Goal: Information Seeking & Learning: Learn about a topic

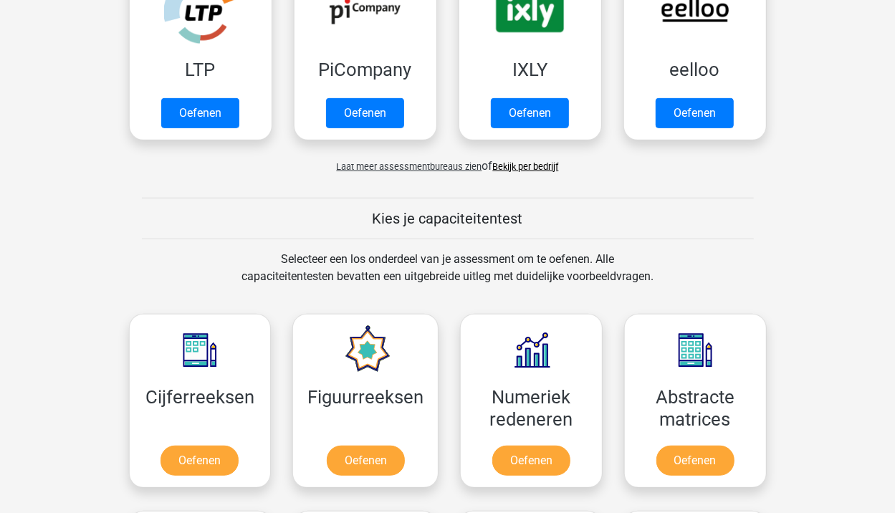
scroll to position [72, 0]
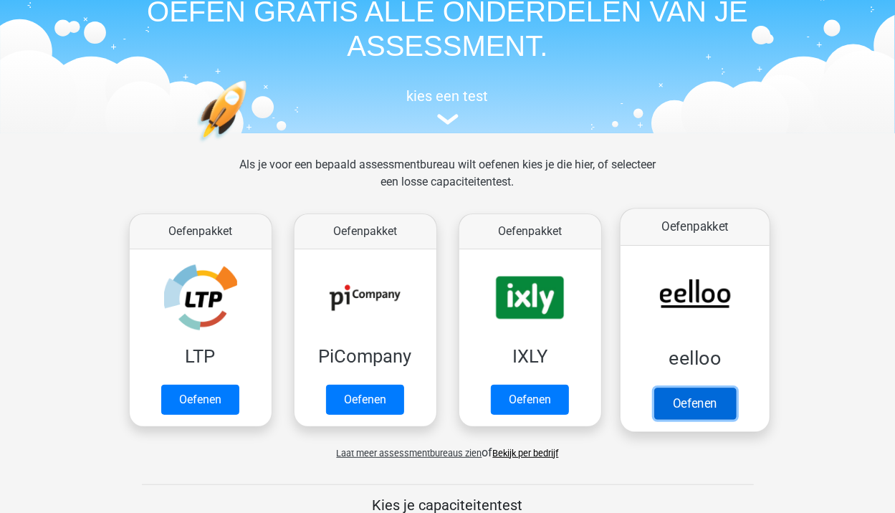
click at [718, 388] on link "Oefenen" at bounding box center [695, 404] width 82 height 32
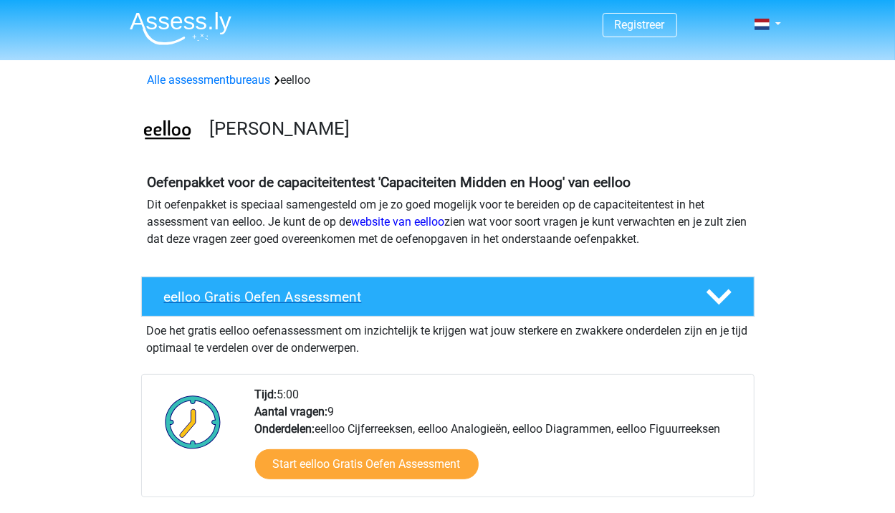
scroll to position [143, 0]
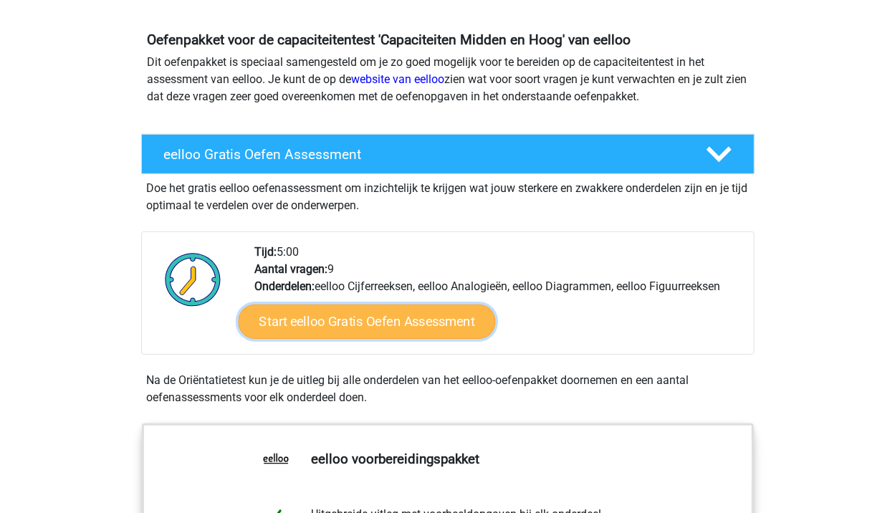
click at [366, 323] on link "Start eelloo Gratis Oefen Assessment" at bounding box center [366, 322] width 257 height 34
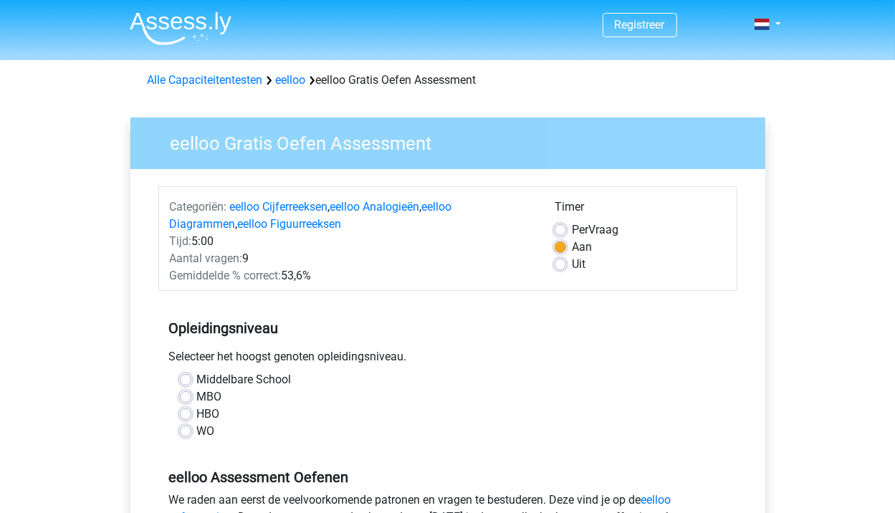
click at [197, 432] on label "WO" at bounding box center [206, 431] width 18 height 17
click at [183, 432] on input "WO" at bounding box center [185, 430] width 11 height 14
radio input "true"
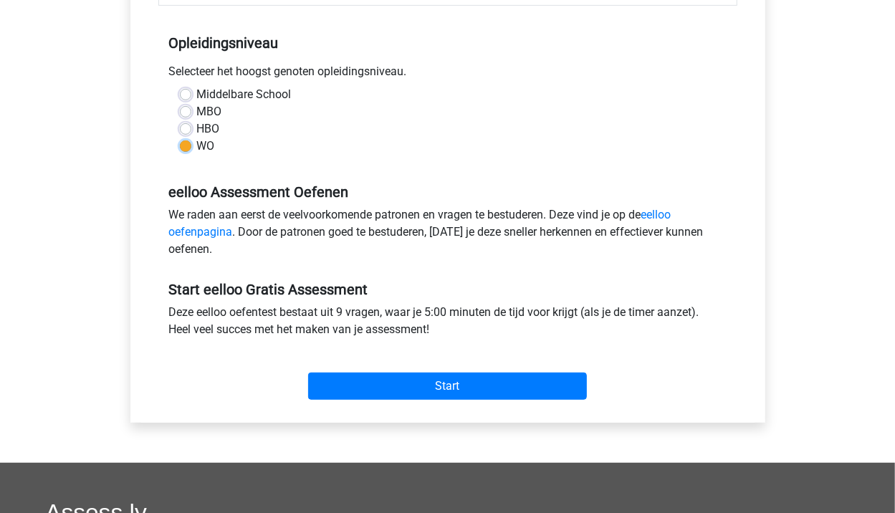
scroll to position [286, 0]
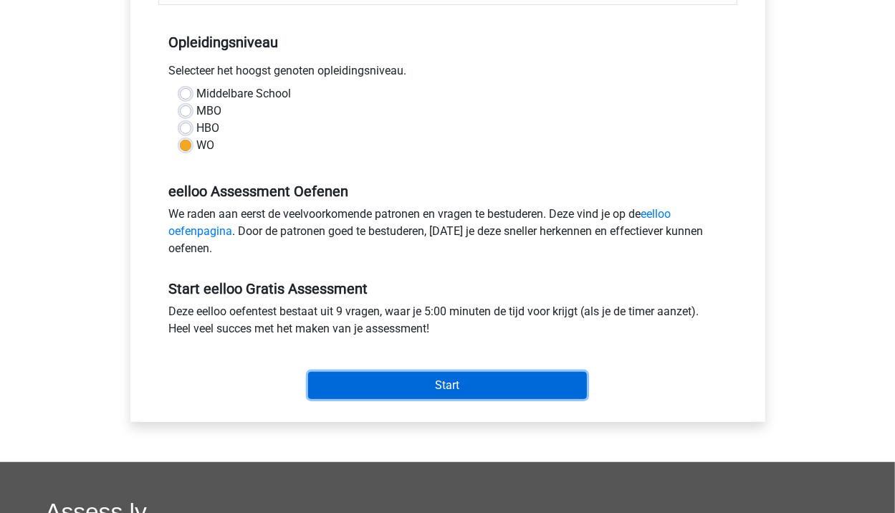
click at [441, 376] on input "Start" at bounding box center [447, 385] width 279 height 27
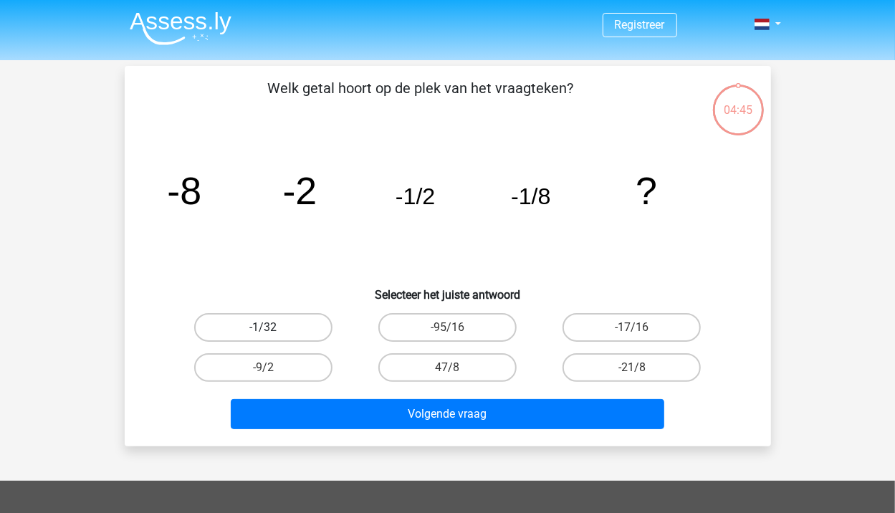
click at [295, 323] on label "-1/32" at bounding box center [263, 327] width 138 height 29
click at [272, 328] on input "-1/32" at bounding box center [267, 332] width 9 height 9
radio input "true"
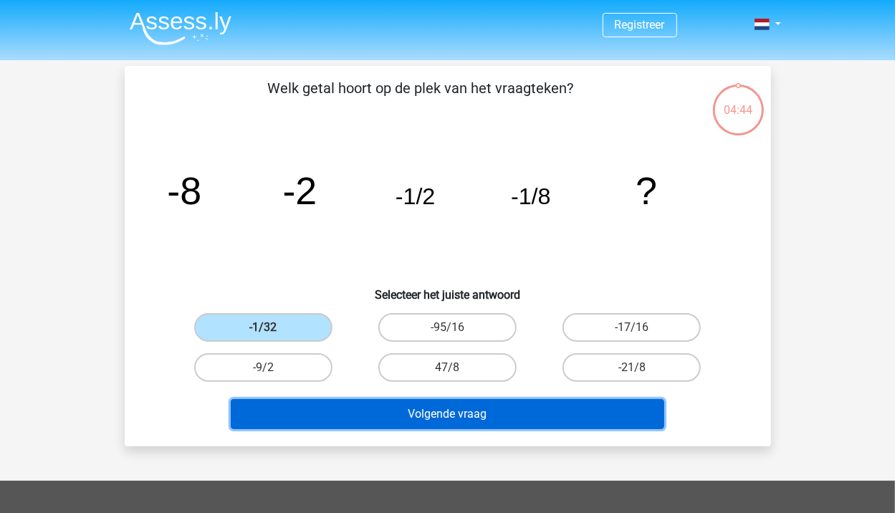
click at [429, 414] on button "Volgende vraag" at bounding box center [448, 414] width 434 height 30
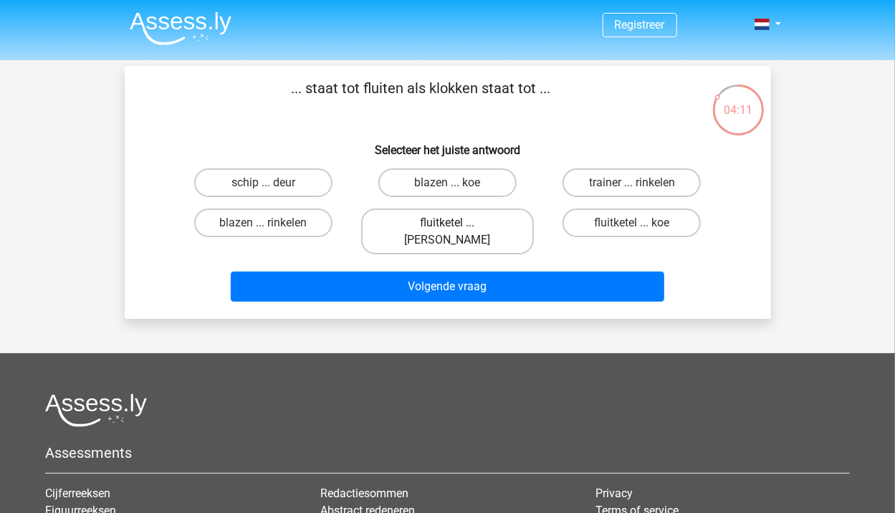
click at [459, 220] on label "fluitketel ... luiden" at bounding box center [447, 232] width 173 height 46
click at [457, 223] on input "fluitketel ... luiden" at bounding box center [451, 227] width 9 height 9
radio input "true"
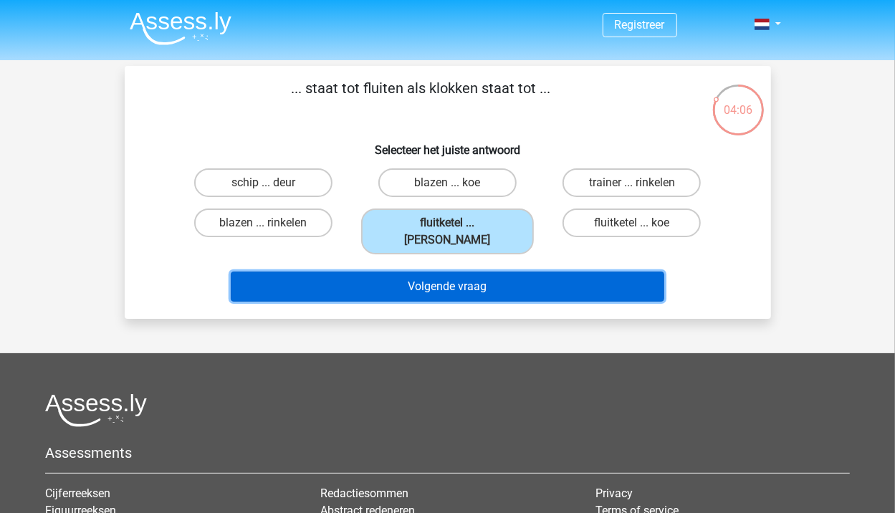
click at [509, 272] on button "Volgende vraag" at bounding box center [448, 287] width 434 height 30
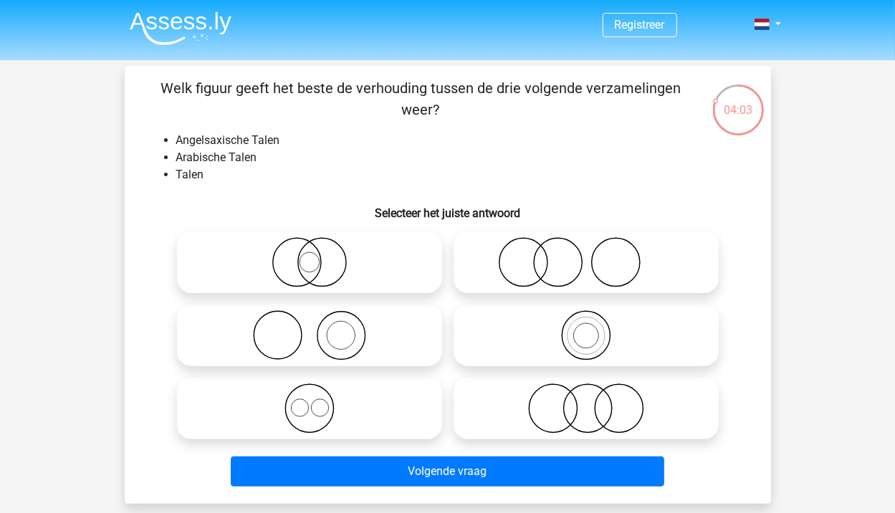
scroll to position [72, 0]
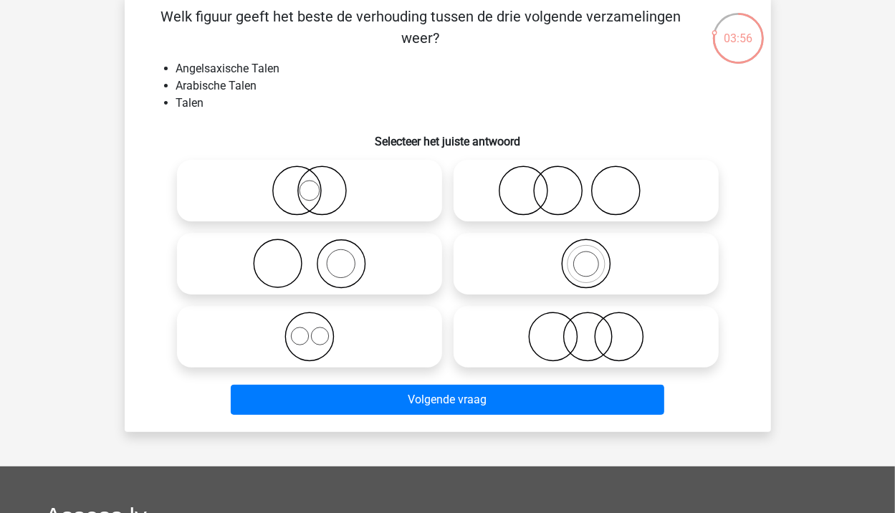
click at [318, 352] on icon at bounding box center [310, 337] width 254 height 50
click at [318, 330] on input "radio" at bounding box center [314, 324] width 9 height 9
radio input "true"
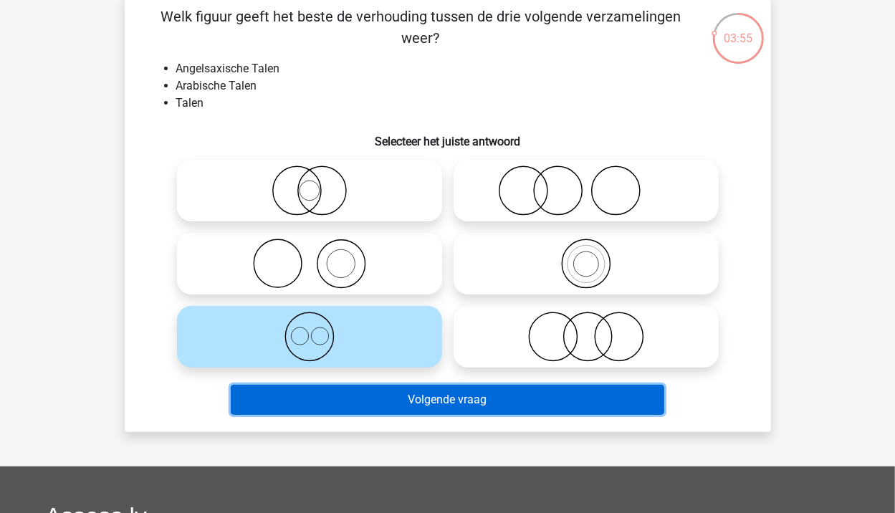
click at [401, 403] on button "Volgende vraag" at bounding box center [448, 400] width 434 height 30
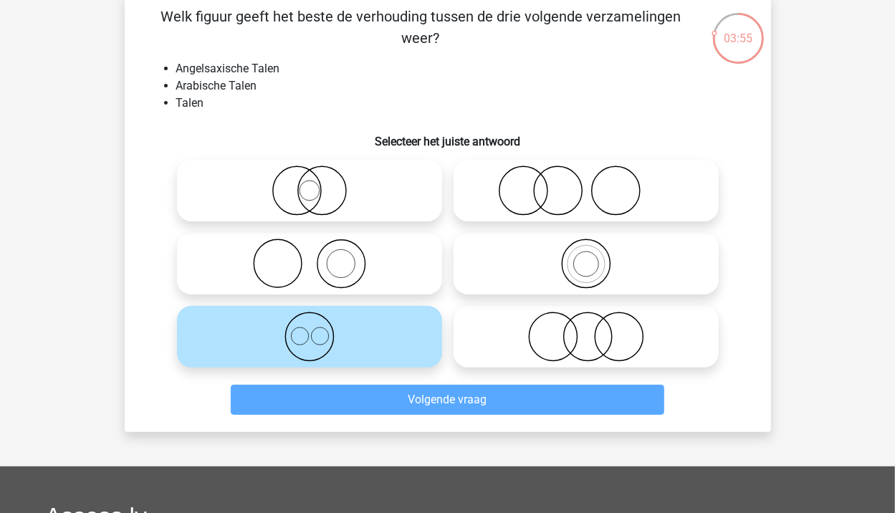
scroll to position [66, 0]
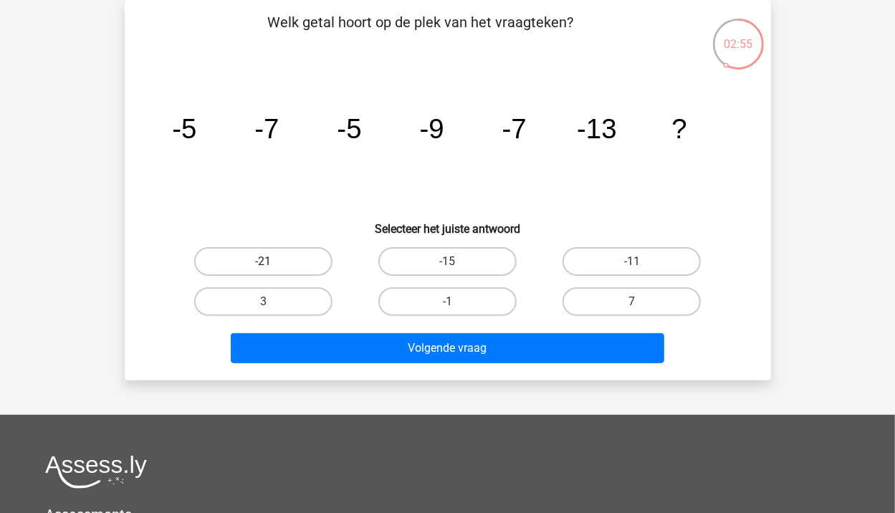
click at [275, 254] on label "-21" at bounding box center [263, 261] width 138 height 29
click at [272, 262] on input "-21" at bounding box center [267, 266] width 9 height 9
radio input "true"
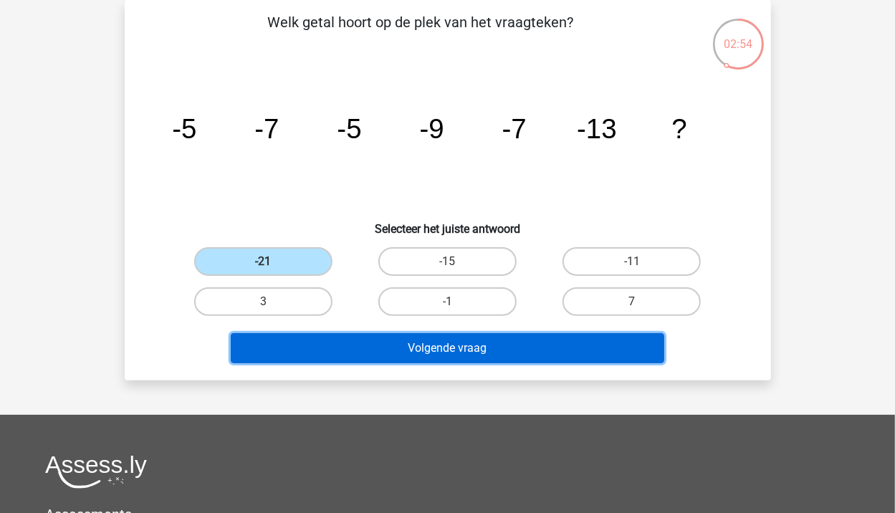
click at [421, 346] on button "Volgende vraag" at bounding box center [448, 348] width 434 height 30
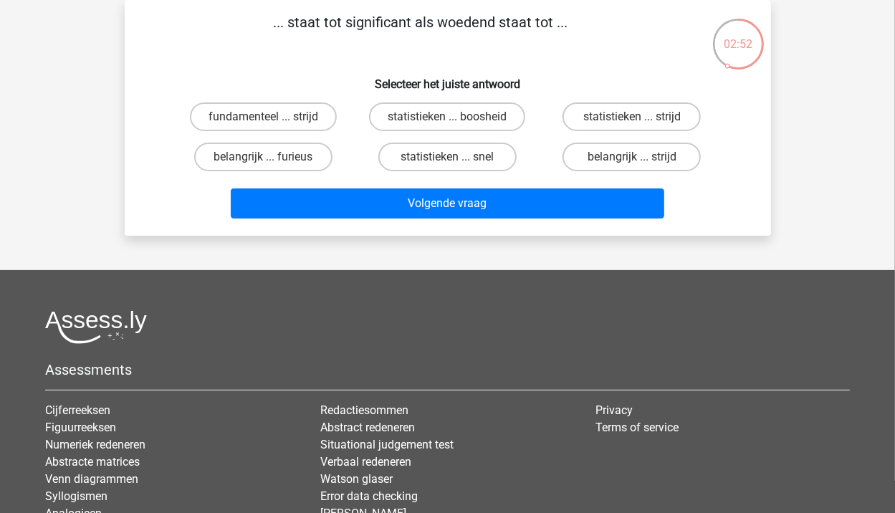
scroll to position [0, 0]
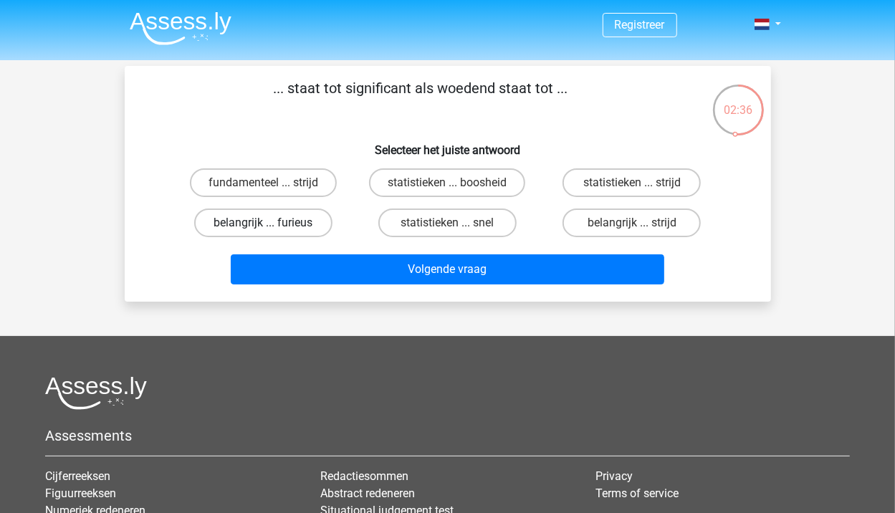
click at [302, 224] on label "belangrijk ... furieus" at bounding box center [263, 223] width 138 height 29
click at [272, 224] on input "belangrijk ... furieus" at bounding box center [267, 227] width 9 height 9
radio input "true"
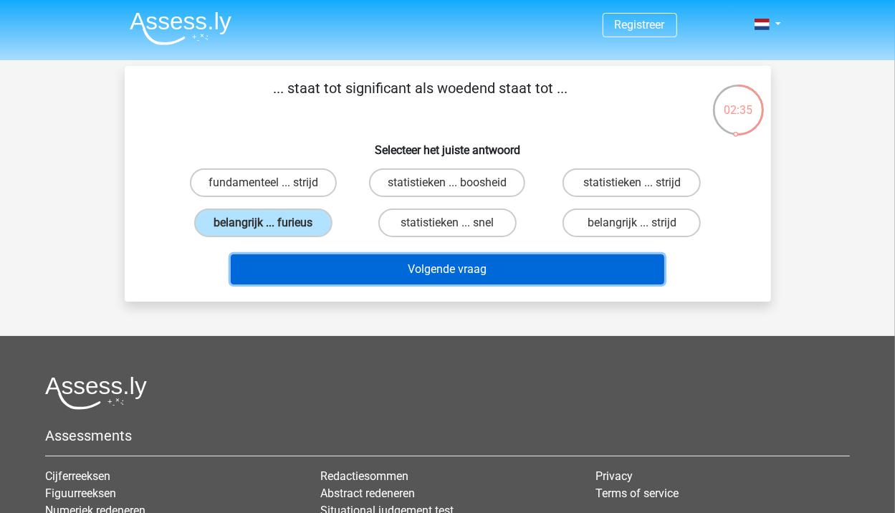
click at [434, 272] on button "Volgende vraag" at bounding box center [448, 269] width 434 height 30
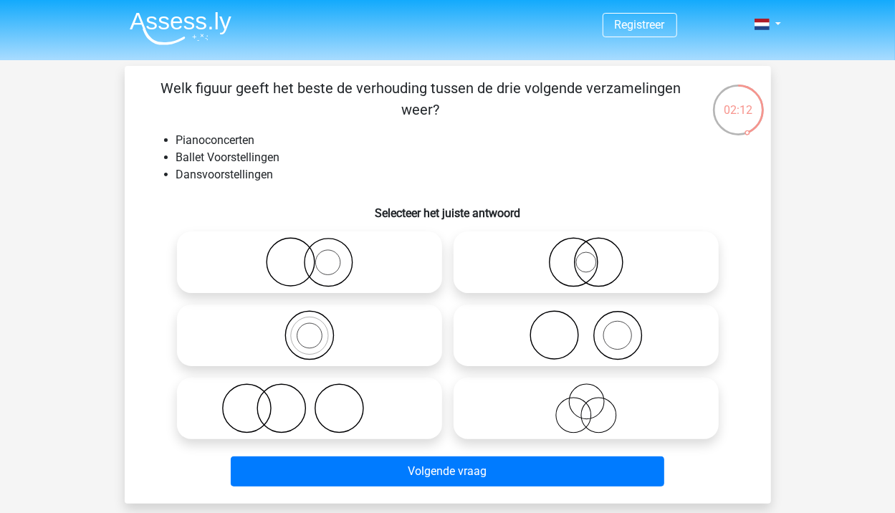
click at [364, 402] on icon at bounding box center [310, 408] width 254 height 50
click at [319, 401] on input "radio" at bounding box center [314, 396] width 9 height 9
radio input "true"
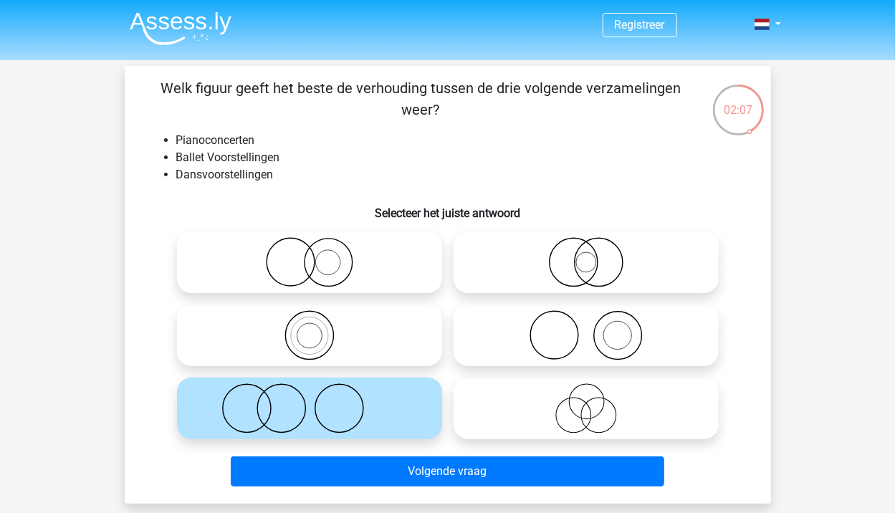
click at [536, 342] on icon at bounding box center [586, 335] width 254 height 50
click at [586, 328] on input "radio" at bounding box center [590, 323] width 9 height 9
radio input "true"
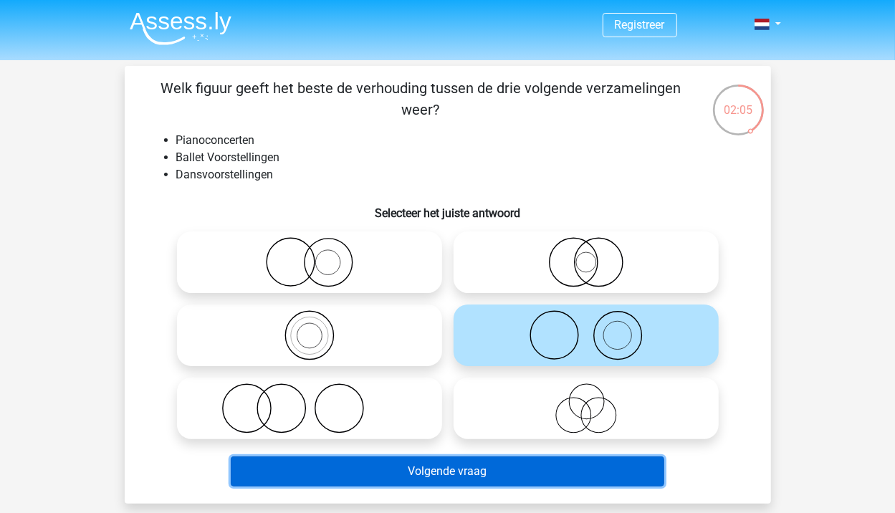
click at [528, 470] on button "Volgende vraag" at bounding box center [448, 472] width 434 height 30
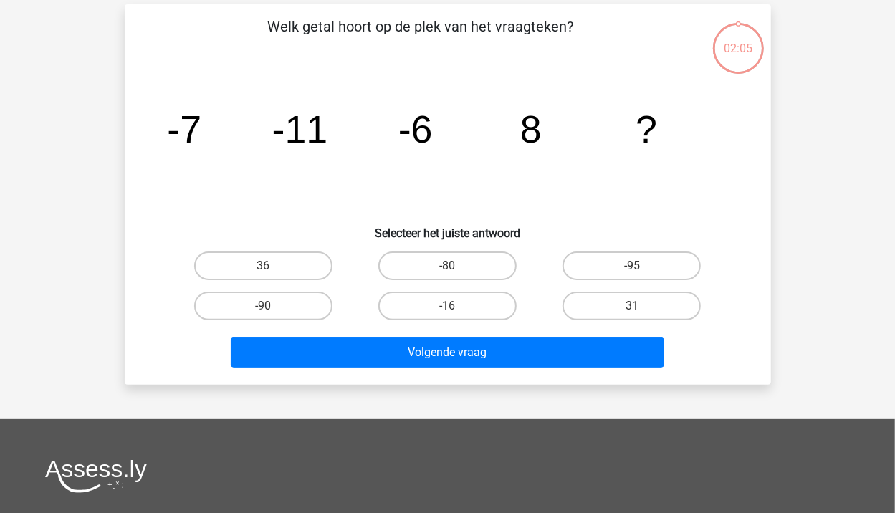
scroll to position [66, 0]
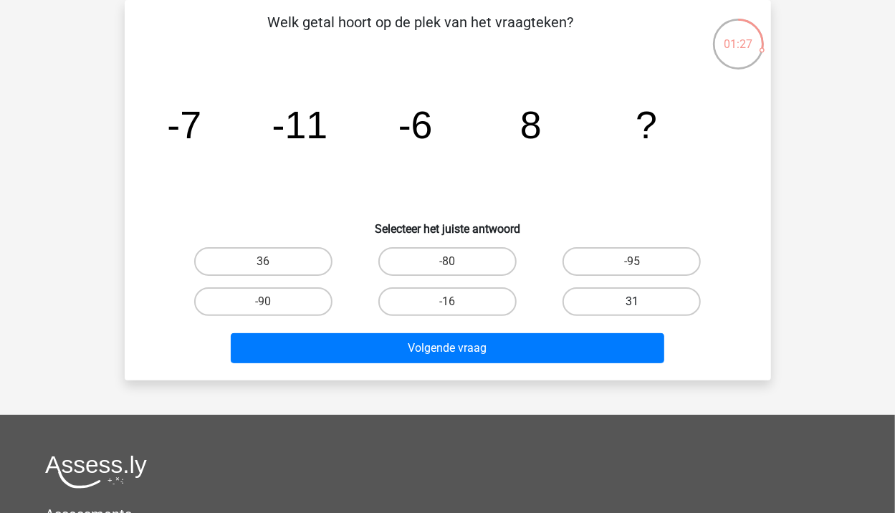
click at [597, 312] on label "31" at bounding box center [632, 301] width 138 height 29
click at [632, 311] on input "31" at bounding box center [636, 306] width 9 height 9
radio input "true"
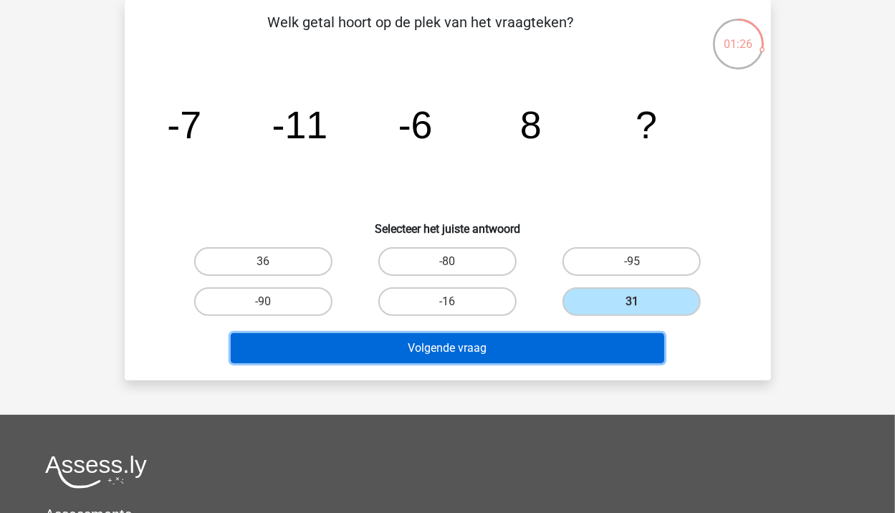
click at [587, 339] on button "Volgende vraag" at bounding box center [448, 348] width 434 height 30
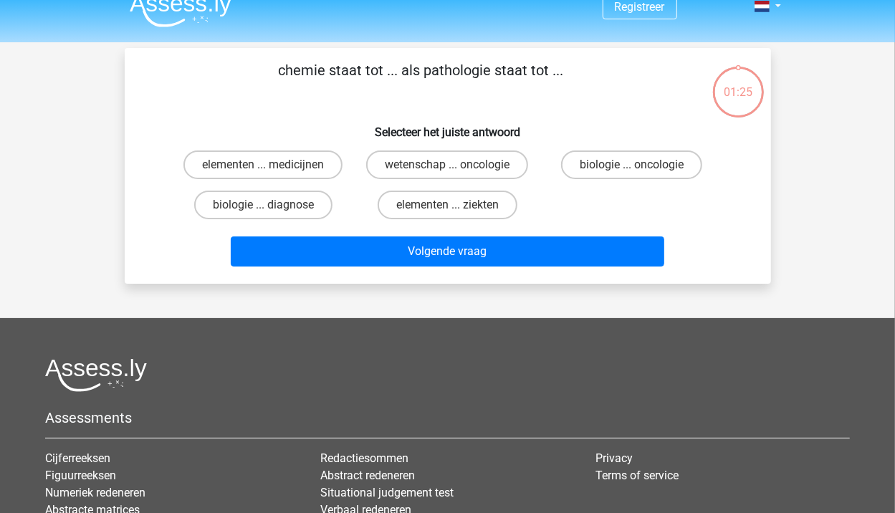
scroll to position [0, 0]
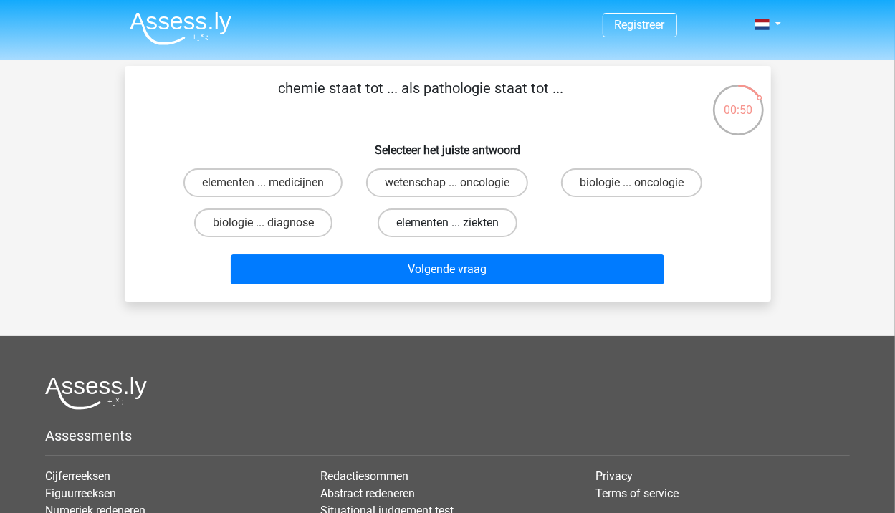
click at [476, 221] on label "elementen ... ziekten" at bounding box center [448, 223] width 140 height 29
click at [457, 223] on input "elementen ... ziekten" at bounding box center [451, 227] width 9 height 9
radio input "true"
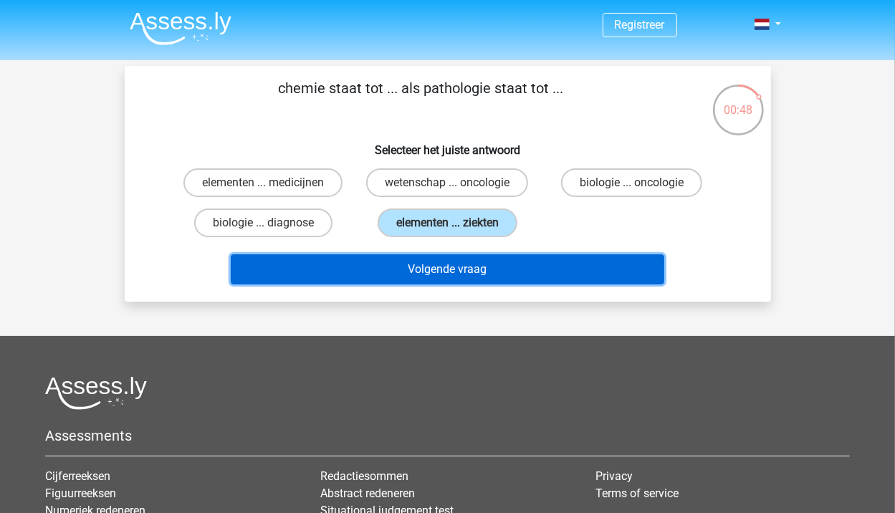
click at [499, 260] on button "Volgende vraag" at bounding box center [448, 269] width 434 height 30
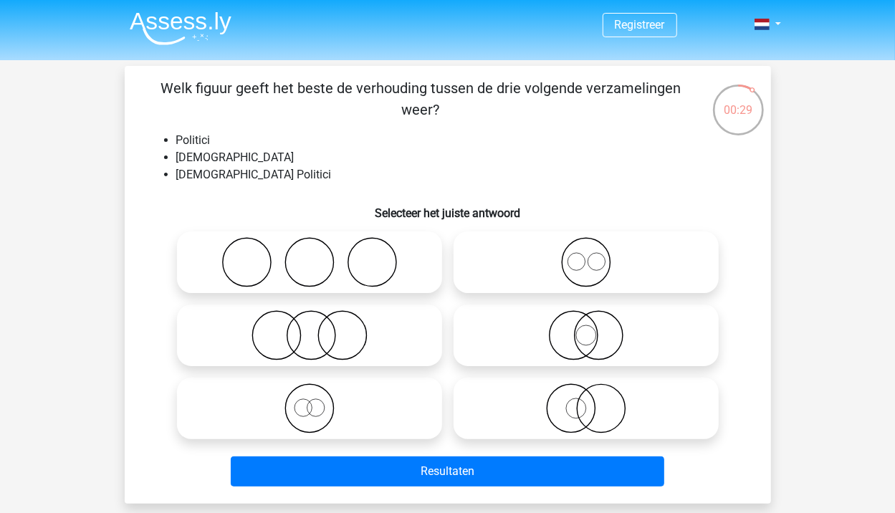
click at [606, 329] on icon at bounding box center [586, 335] width 254 height 50
click at [596, 328] on input "radio" at bounding box center [590, 323] width 9 height 9
radio input "true"
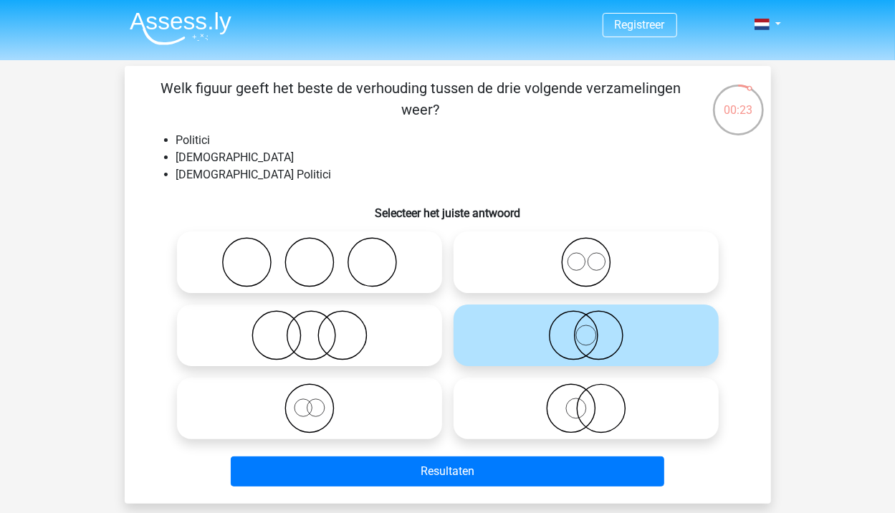
click at [603, 412] on icon at bounding box center [586, 408] width 254 height 50
click at [596, 401] on input "radio" at bounding box center [590, 396] width 9 height 9
radio input "true"
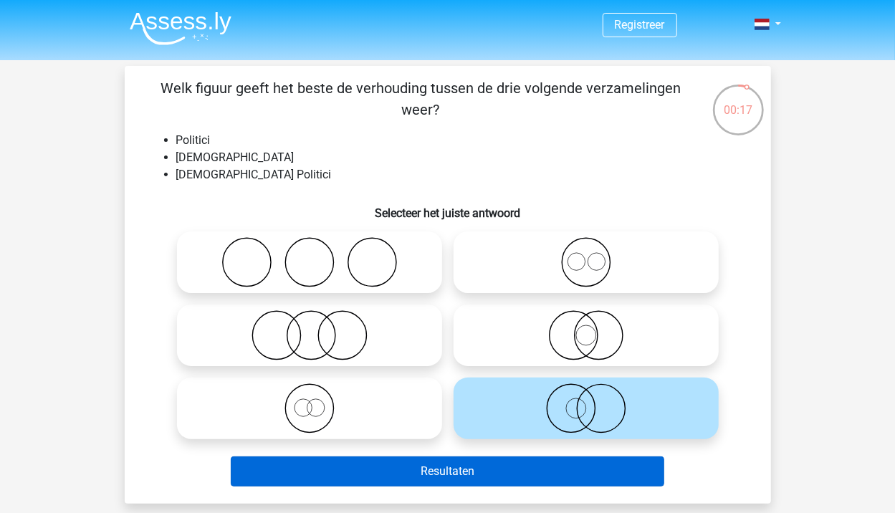
click at [611, 472] on button "Resultaten" at bounding box center [448, 472] width 434 height 30
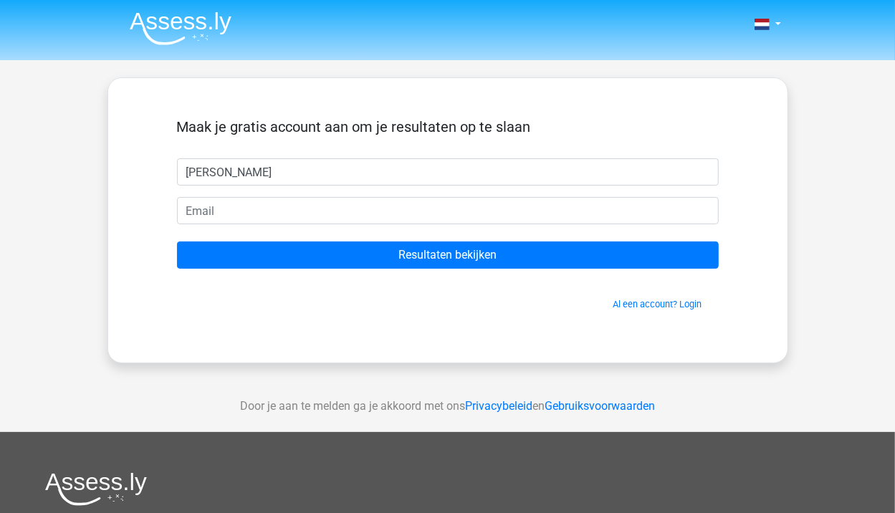
type input "[PERSON_NAME]"
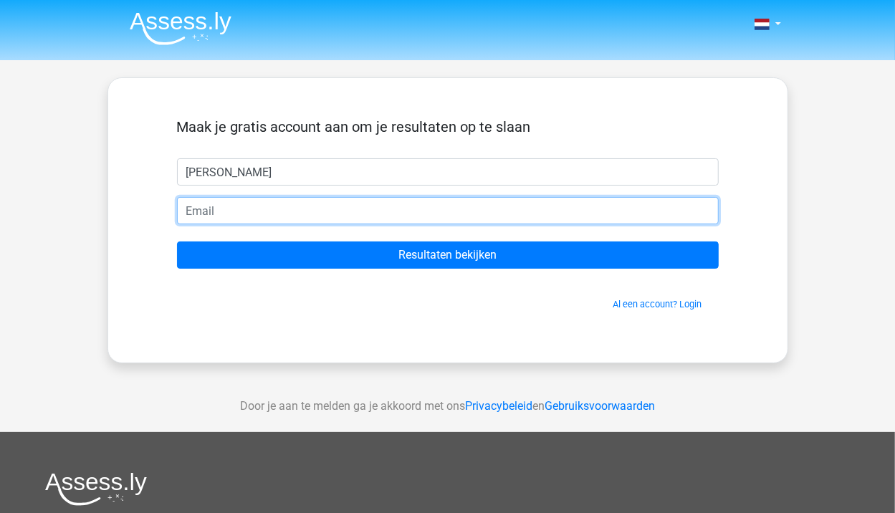
click at [284, 213] on input "email" at bounding box center [448, 210] width 542 height 27
type input "[EMAIL_ADDRESS][DOMAIN_NAME]"
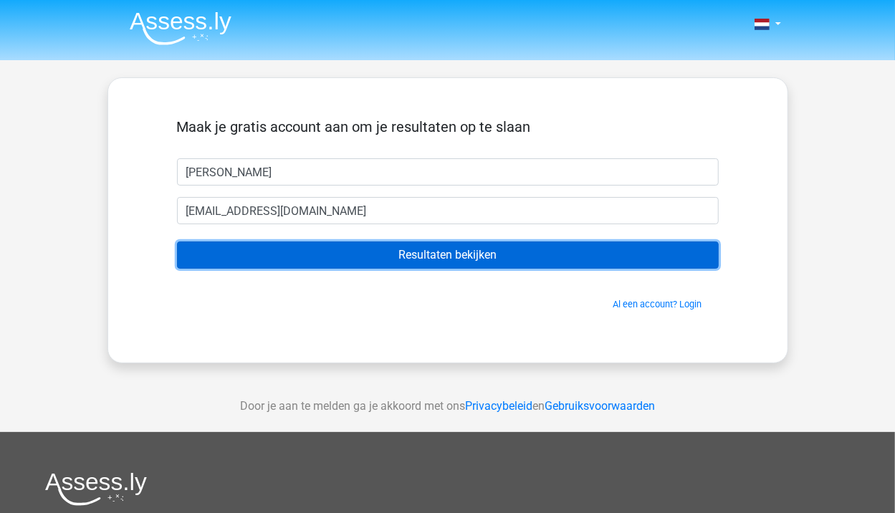
click at [313, 259] on input "Resultaten bekijken" at bounding box center [448, 255] width 542 height 27
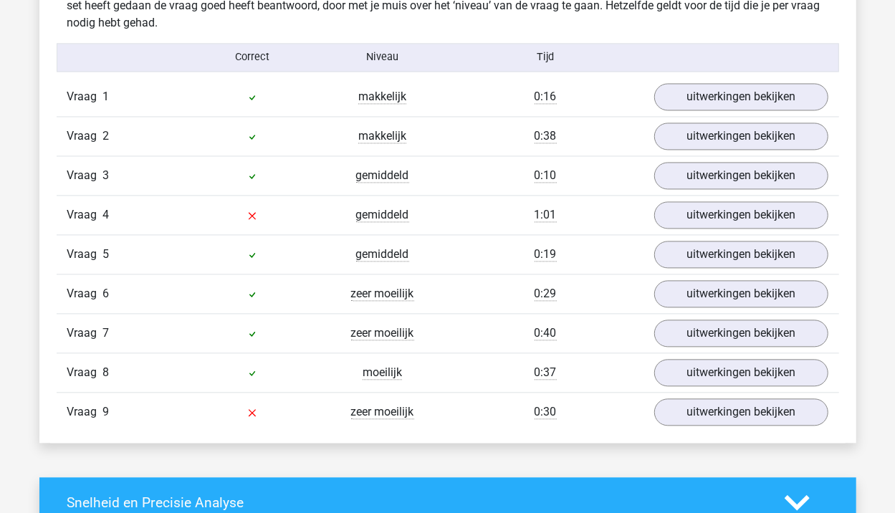
scroll to position [1577, 0]
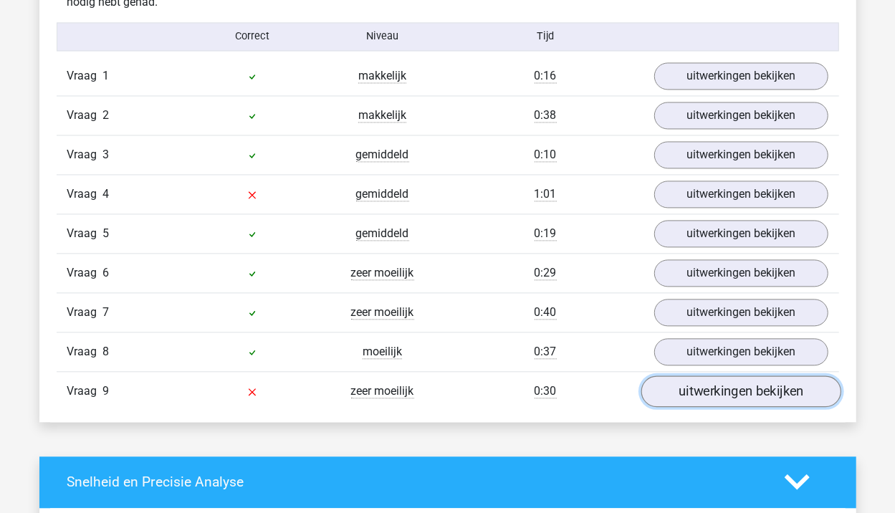
click at [680, 383] on link "uitwerkingen bekijken" at bounding box center [741, 392] width 200 height 32
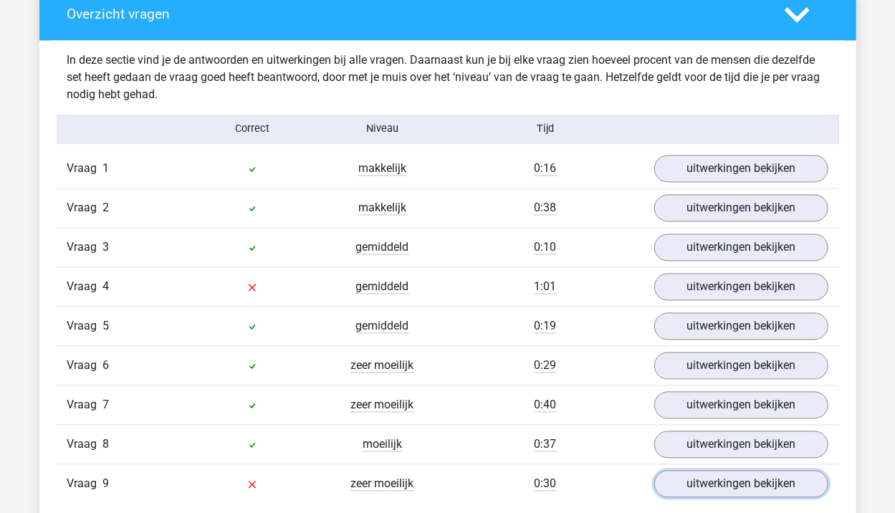
scroll to position [1433, 0]
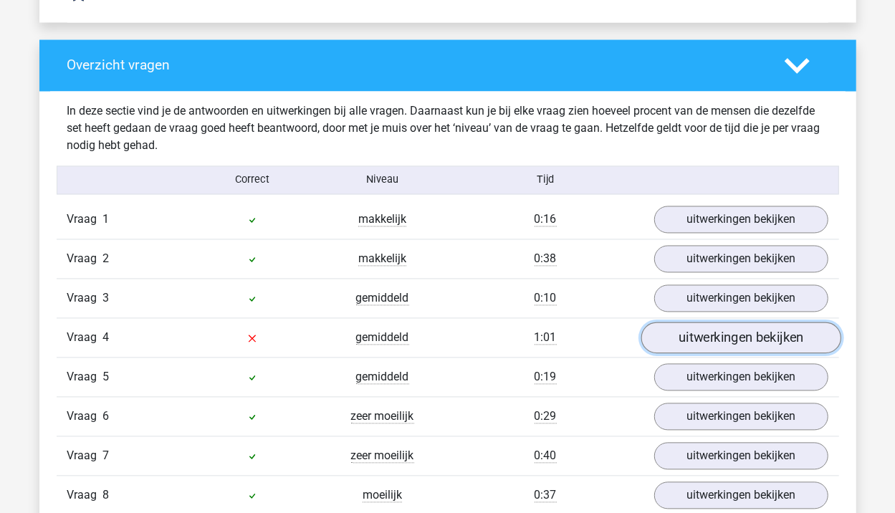
click at [695, 323] on link "uitwerkingen bekijken" at bounding box center [741, 339] width 200 height 32
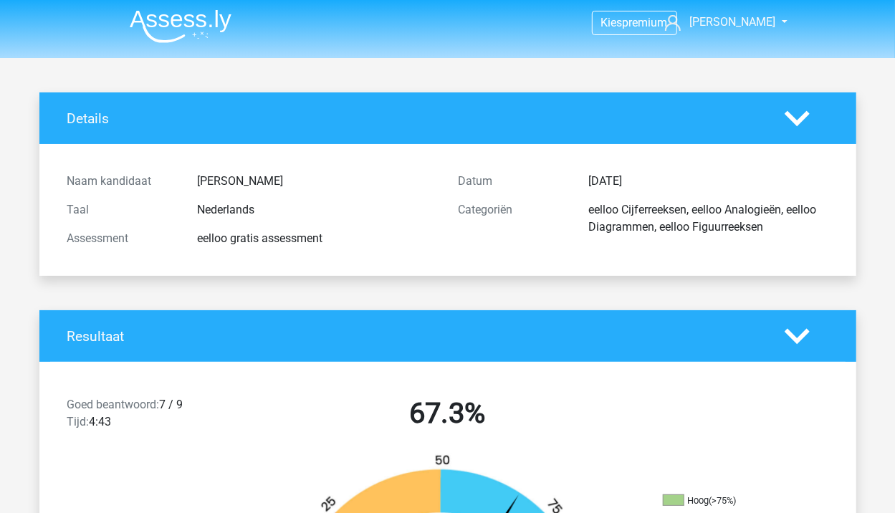
scroll to position [0, 0]
